Goal: Task Accomplishment & Management: Use online tool/utility

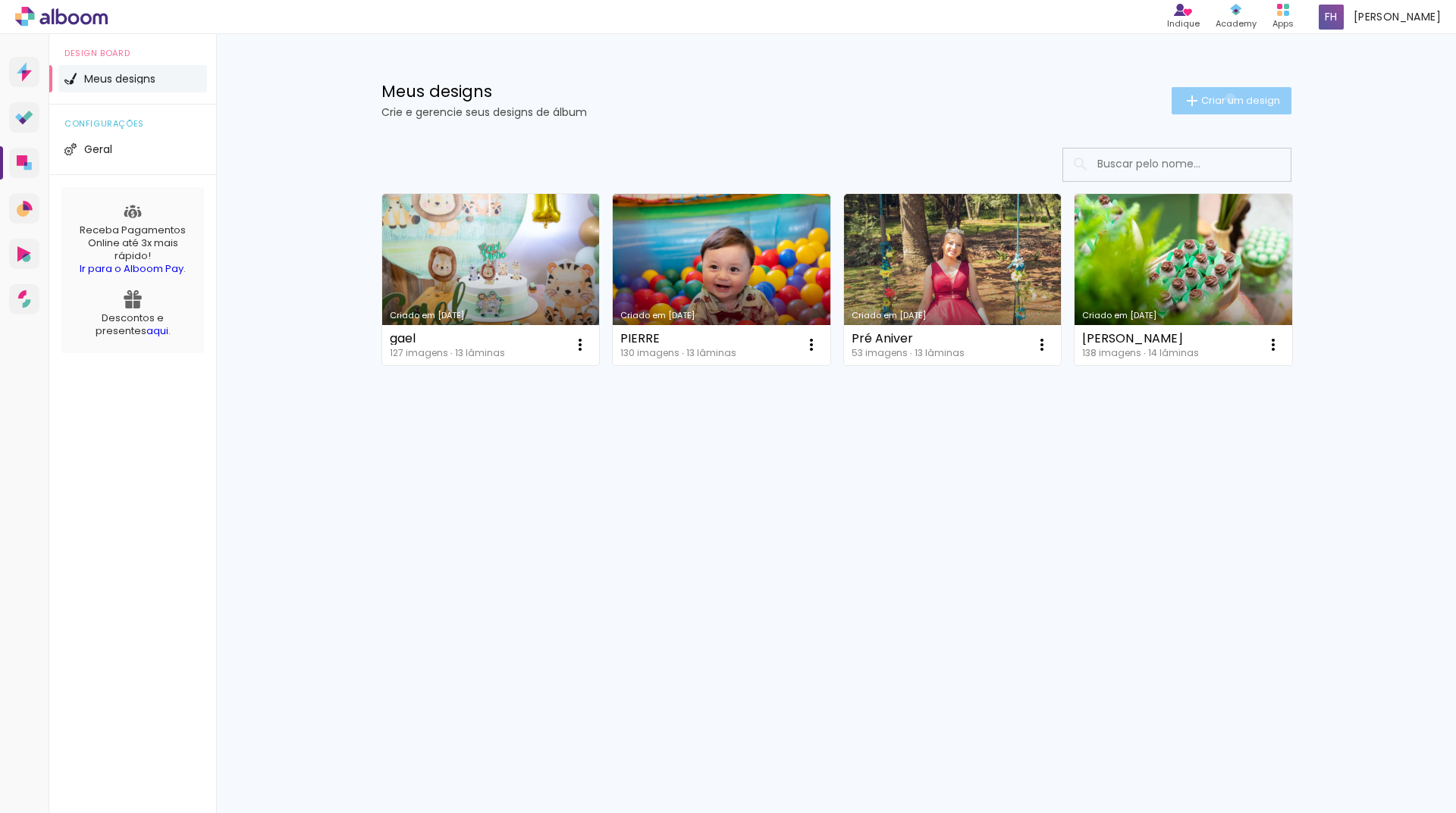
click at [1227, 98] on span "Criar um design" at bounding box center [1240, 100] width 79 height 10
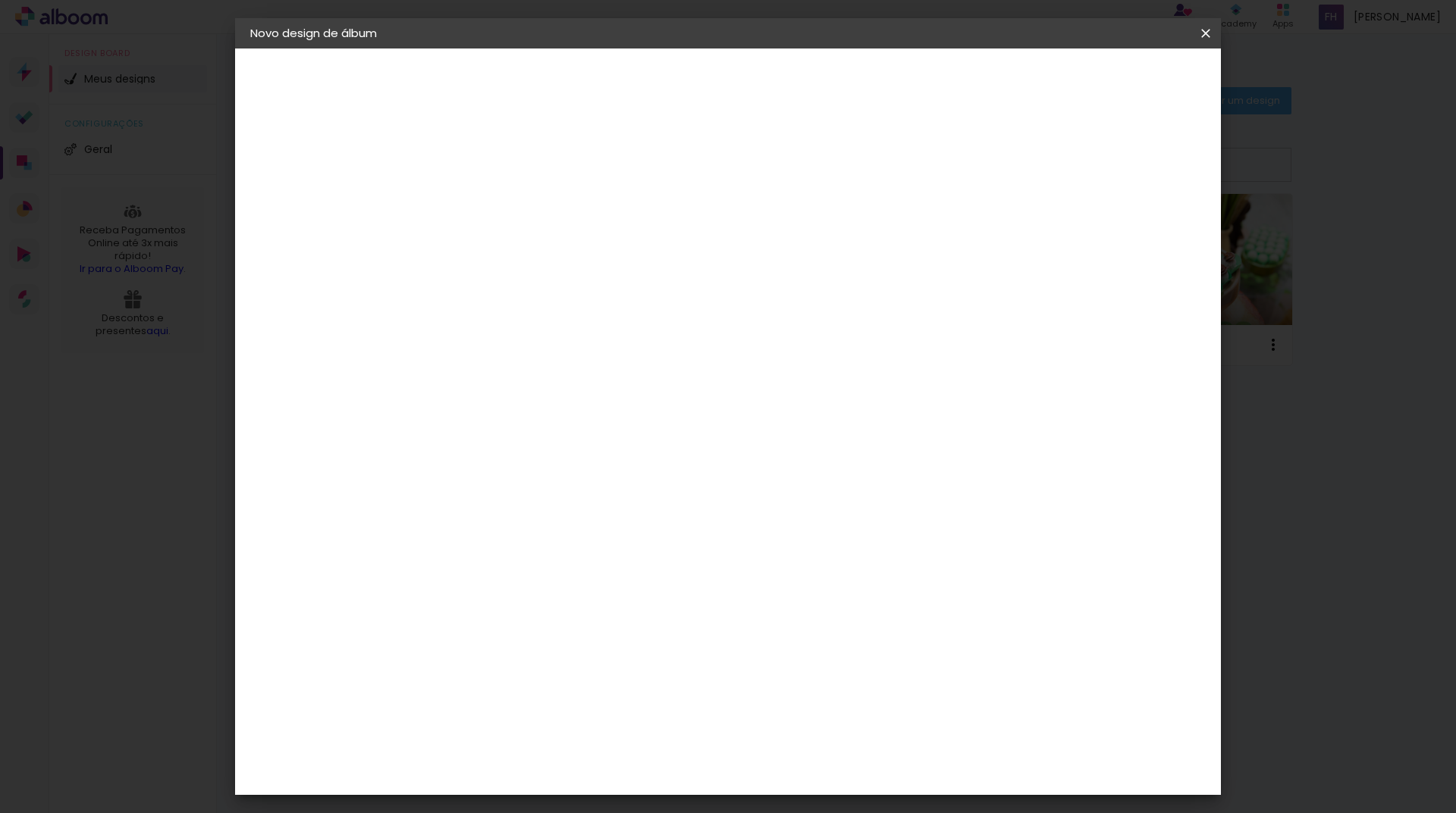
click at [498, 196] on input at bounding box center [498, 204] width 0 height 24
type input "[PERSON_NAME]"
type paper-input "[PERSON_NAME]"
click at [0, 0] on slot "Avançar" at bounding box center [0, 0] width 0 height 0
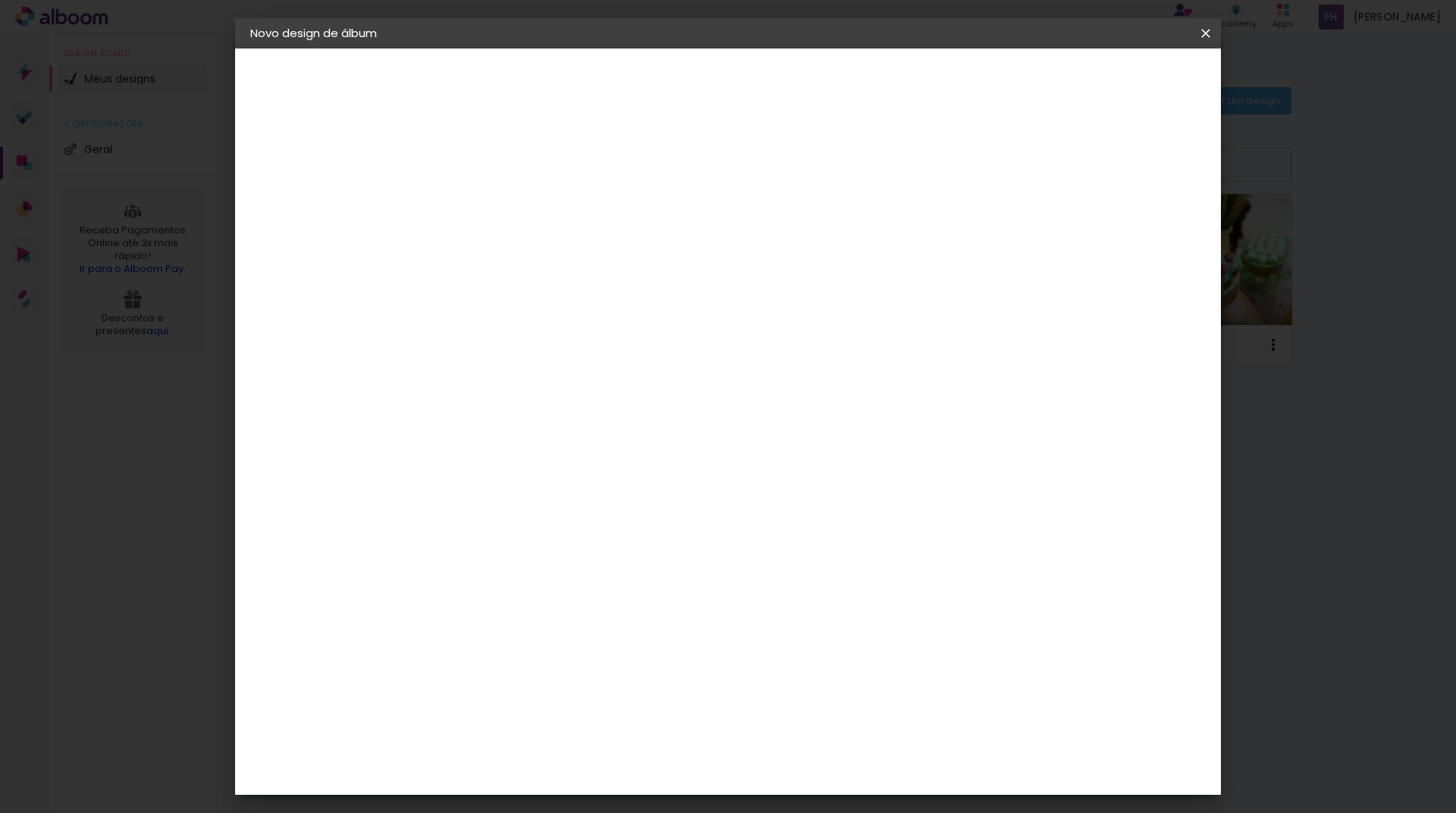
click at [0, 0] on slot "Avançar" at bounding box center [0, 0] width 0 height 0
click at [601, 366] on span "20 × 30" at bounding box center [565, 381] width 71 height 31
click at [0, 0] on slot "Avançar" at bounding box center [0, 0] width 0 height 0
click at [1111, 75] on span "Iniciar design" at bounding box center [1076, 80] width 69 height 10
